Goal: Navigation & Orientation: Find specific page/section

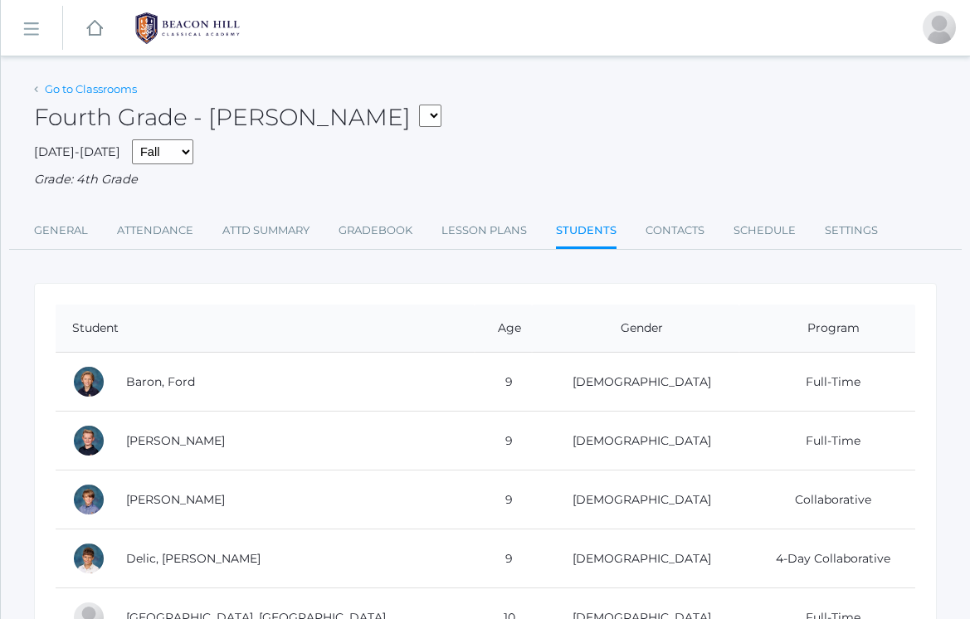
click at [109, 90] on link "Go to Classrooms" at bounding box center [91, 88] width 92 height 13
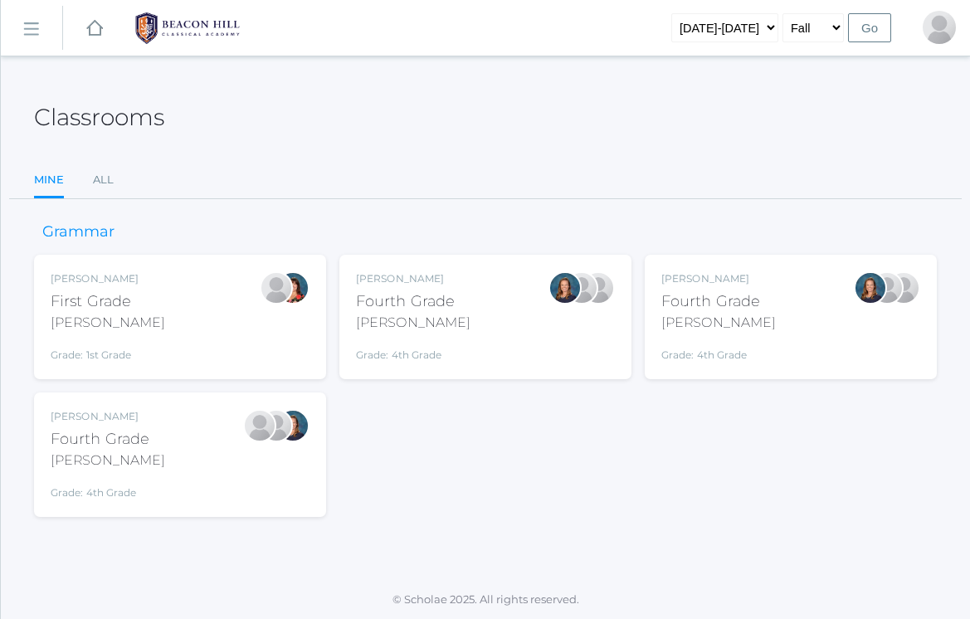
click at [169, 337] on div "Jaimie Watson First Grade Watson Grade: 1st Grade 01LA" at bounding box center [180, 316] width 259 height 91
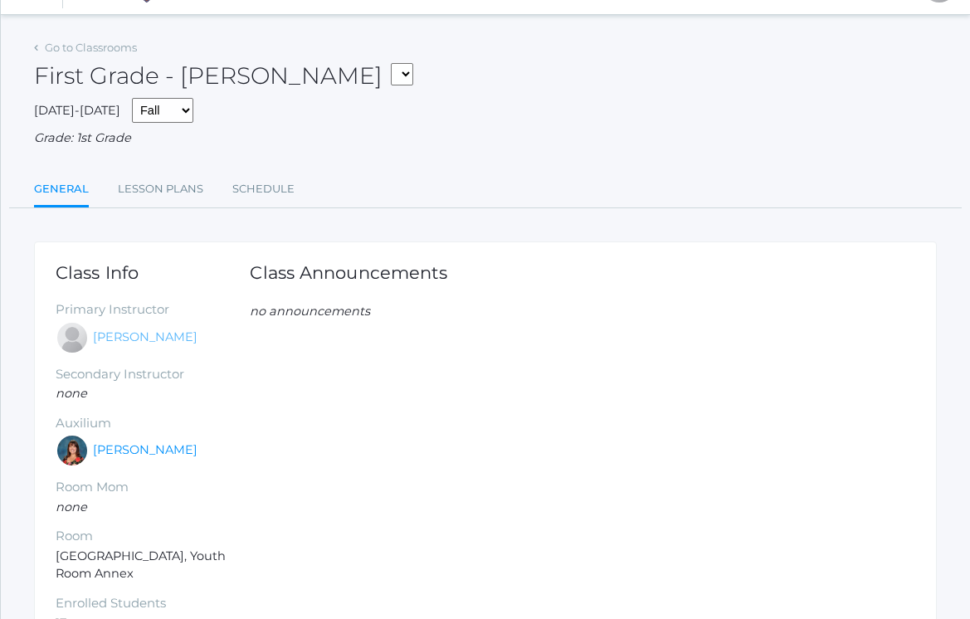
scroll to position [41, 0]
click at [154, 187] on link "Lesson Plans" at bounding box center [160, 189] width 85 height 33
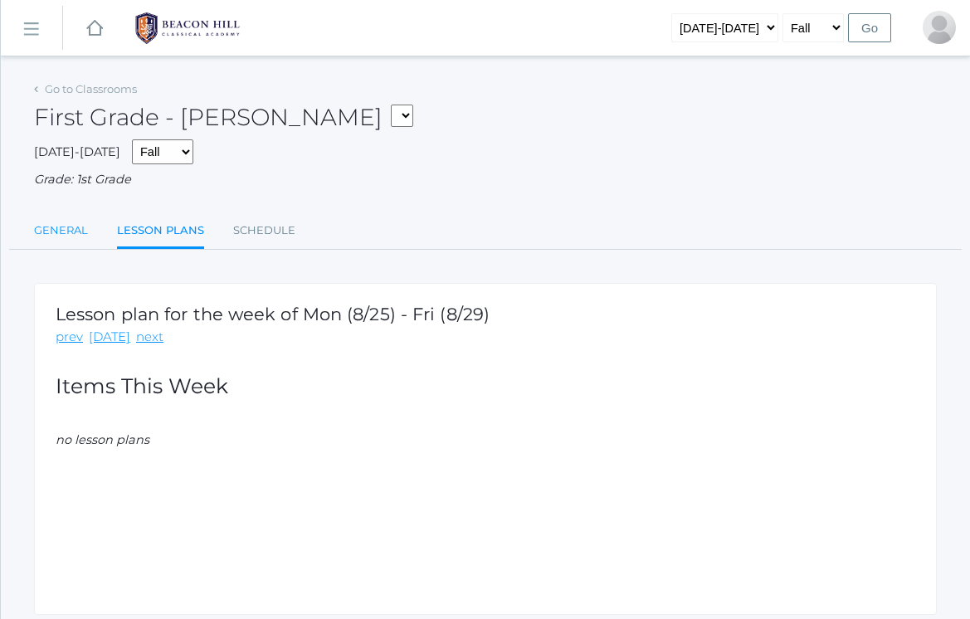
click at [66, 227] on link "General" at bounding box center [61, 230] width 54 height 33
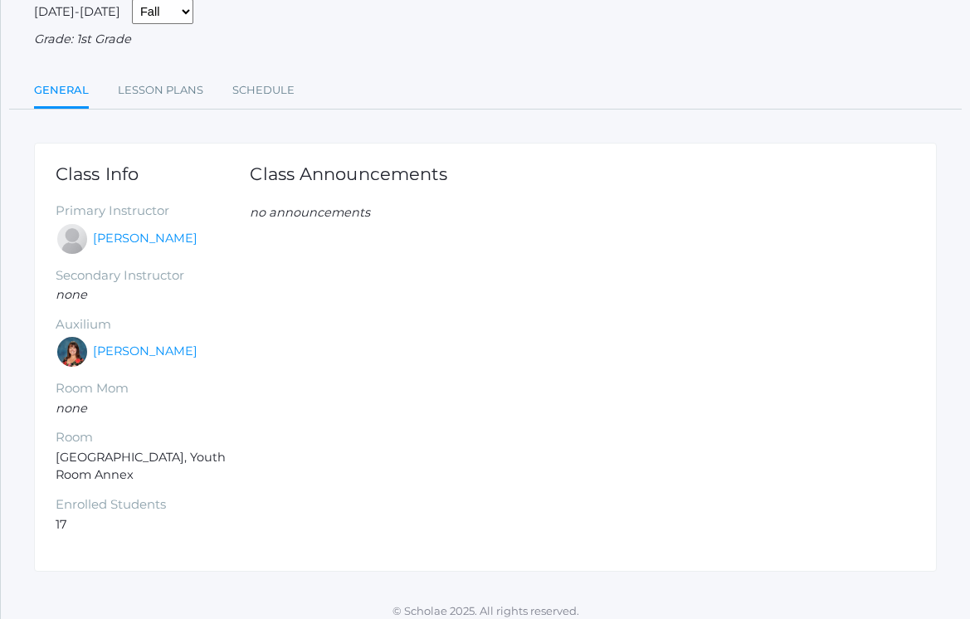
scroll to position [139, 0]
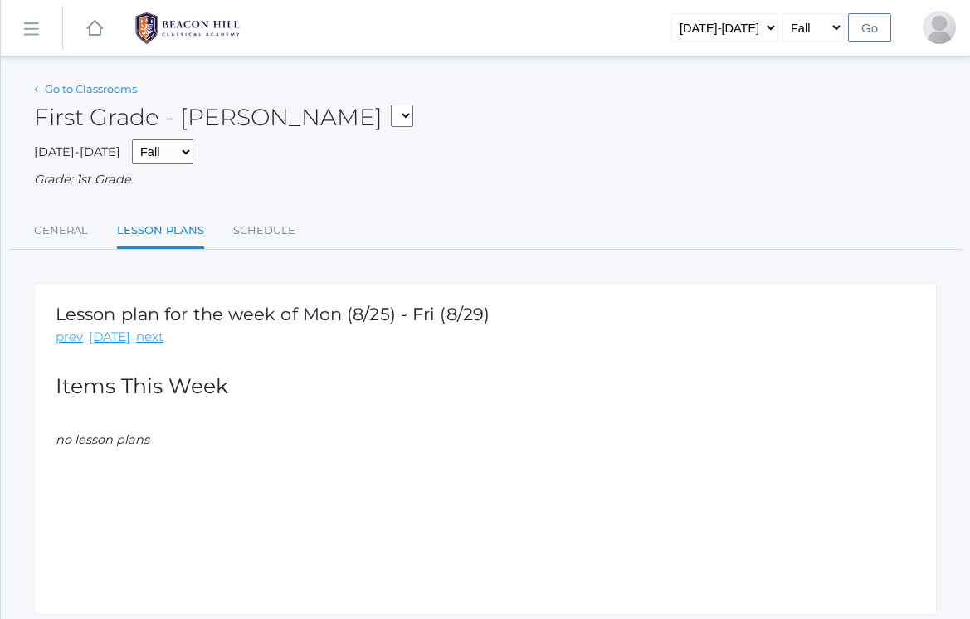
click at [46, 90] on link "Go to Classrooms" at bounding box center [91, 88] width 92 height 13
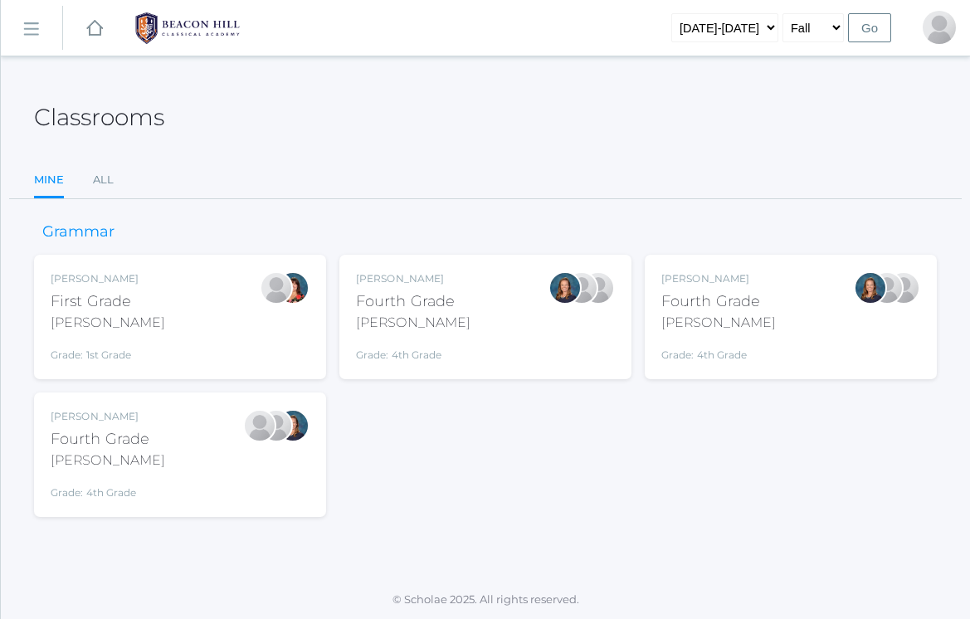
click at [383, 351] on div "Grade: 4th Grade" at bounding box center [413, 350] width 114 height 23
click at [210, 436] on div "Lydia Chaffin Fourth Grade Chaffin Grade: 4th Grade 04LA" at bounding box center [180, 454] width 259 height 91
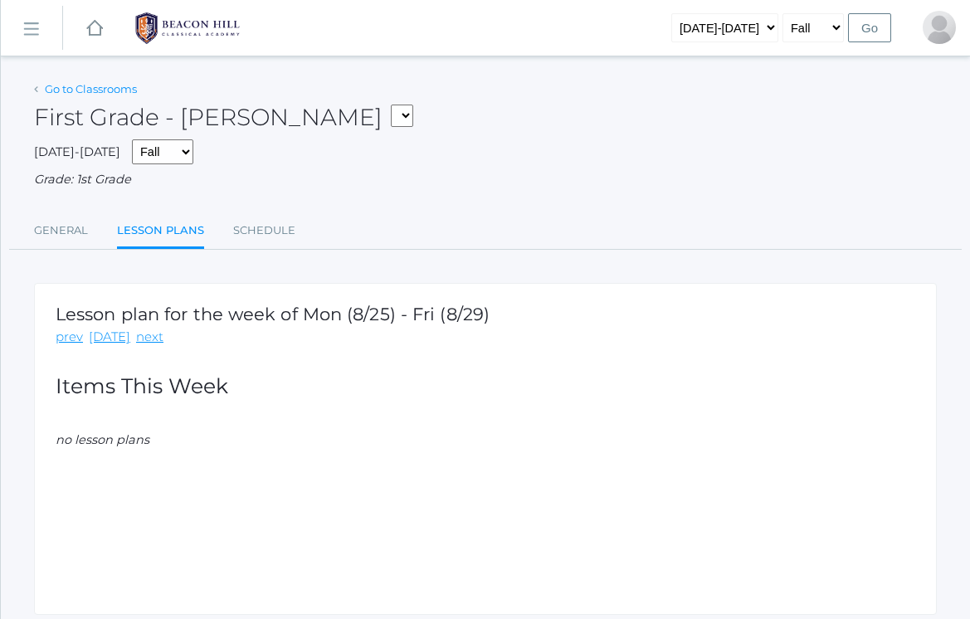
click at [95, 90] on link "Go to Classrooms" at bounding box center [91, 88] width 92 height 13
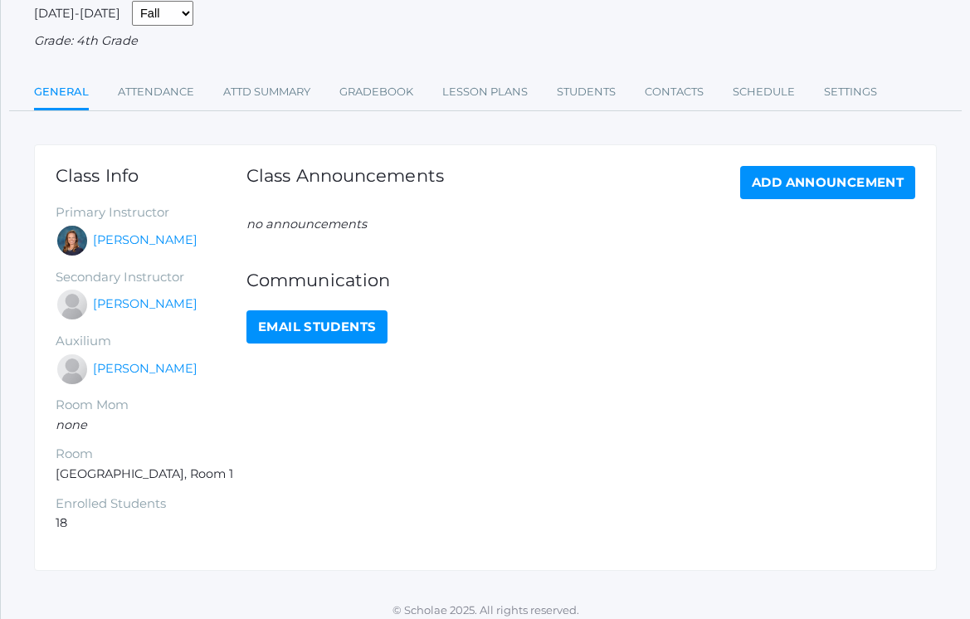
scroll to position [138, 0]
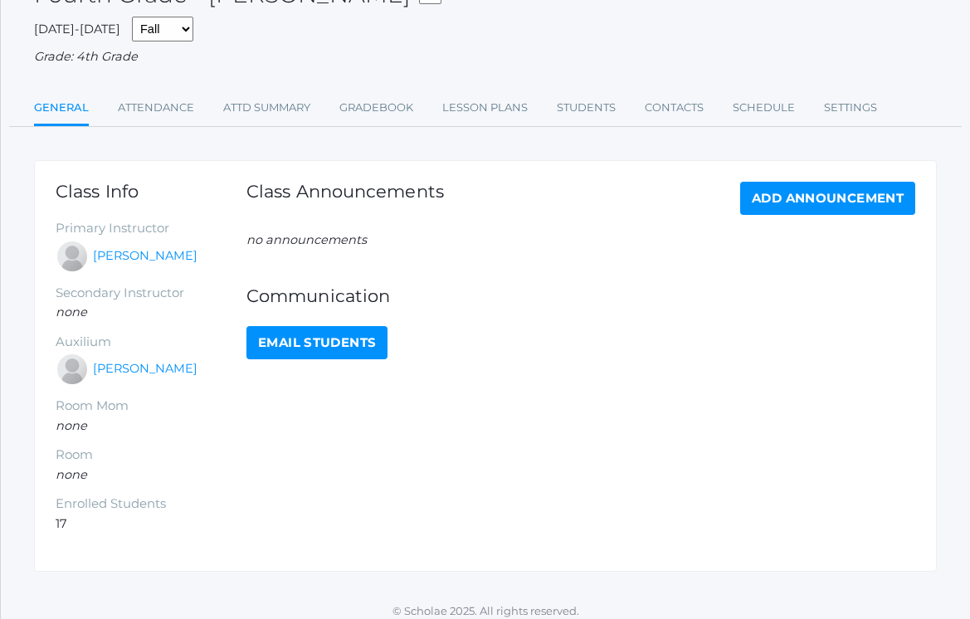
scroll to position [122, 0]
